Goal: Transaction & Acquisition: Book appointment/travel/reservation

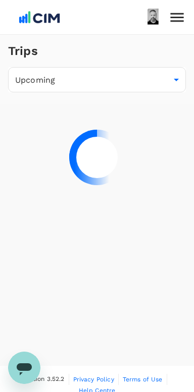
click at [177, 12] on icon at bounding box center [177, 18] width 18 height 18
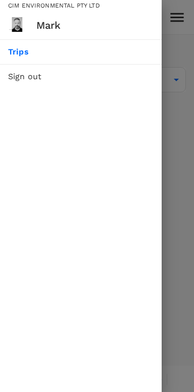
click at [180, 39] on div at bounding box center [97, 196] width 194 height 392
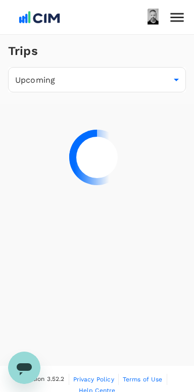
click at [22, 22] on img at bounding box center [39, 17] width 46 height 22
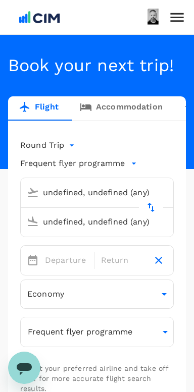
type input "[GEOGRAPHIC_DATA], [GEOGRAPHIC_DATA] (any)"
type input "[GEOGRAPHIC_DATA] (LCY)"
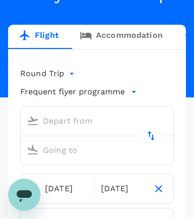
scroll to position [113, 0]
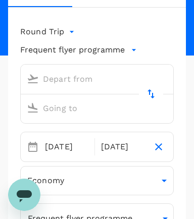
type input "premium-economy"
type input "[GEOGRAPHIC_DATA], [GEOGRAPHIC_DATA] (any)"
type input "London Heathrow (LHR)"
type input "[GEOGRAPHIC_DATA], [GEOGRAPHIC_DATA] (any)"
type input "London Heathrow (LHR)"
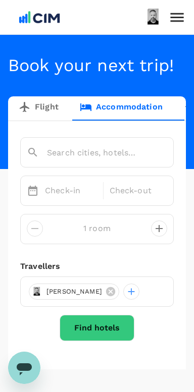
click at [97, 160] on input "text" at bounding box center [83, 153] width 112 height 16
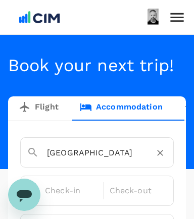
type input "[GEOGRAPHIC_DATA]"
